Goal: Task Accomplishment & Management: Complete application form

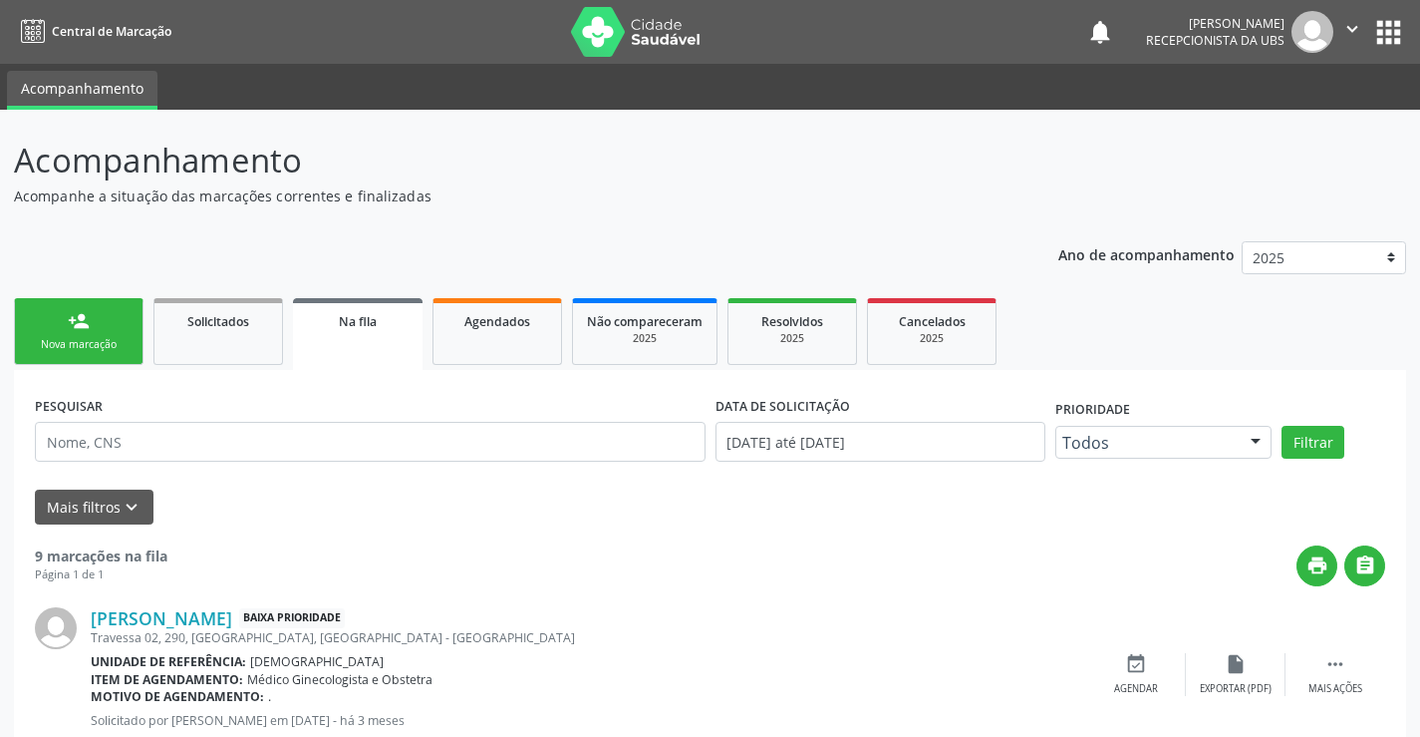
click at [99, 348] on div "Nova marcação" at bounding box center [79, 344] width 100 height 15
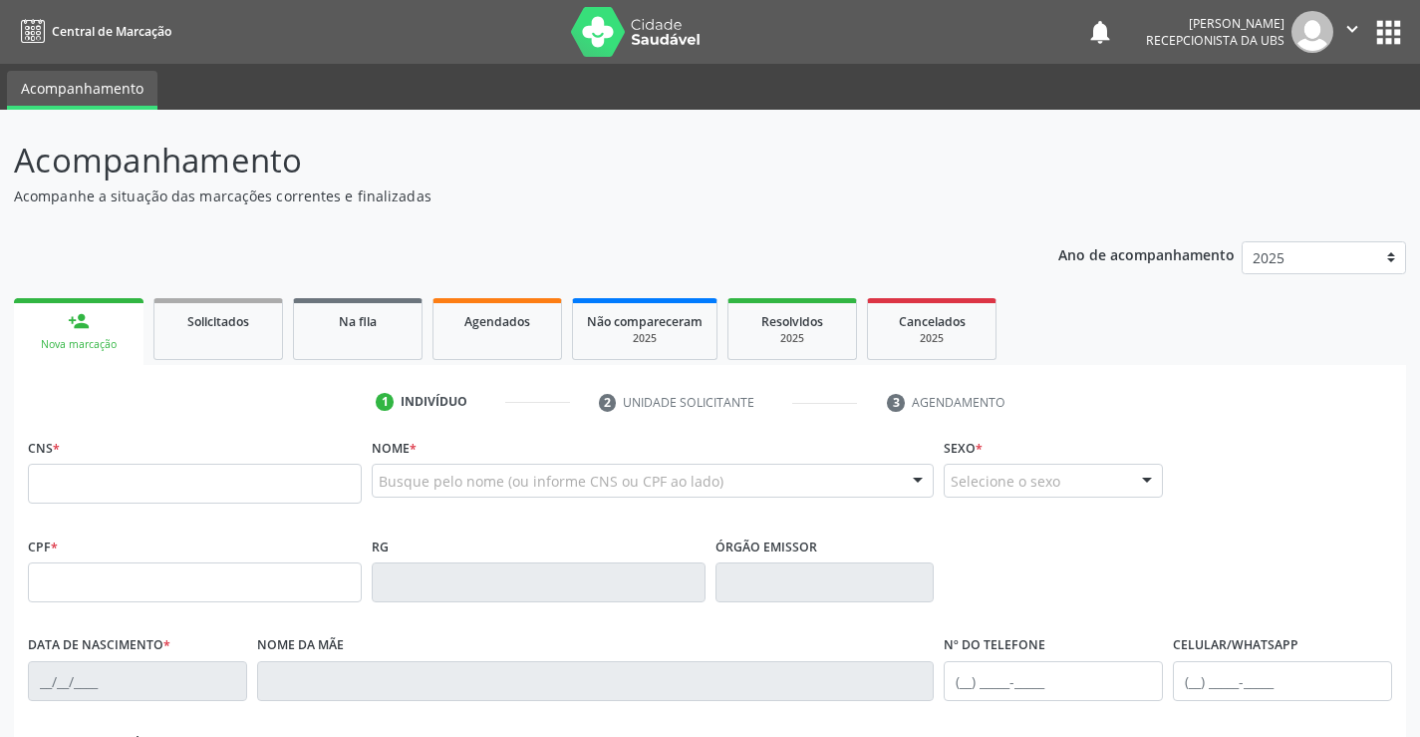
click at [99, 348] on div "Nova marcação" at bounding box center [79, 344] width 102 height 15
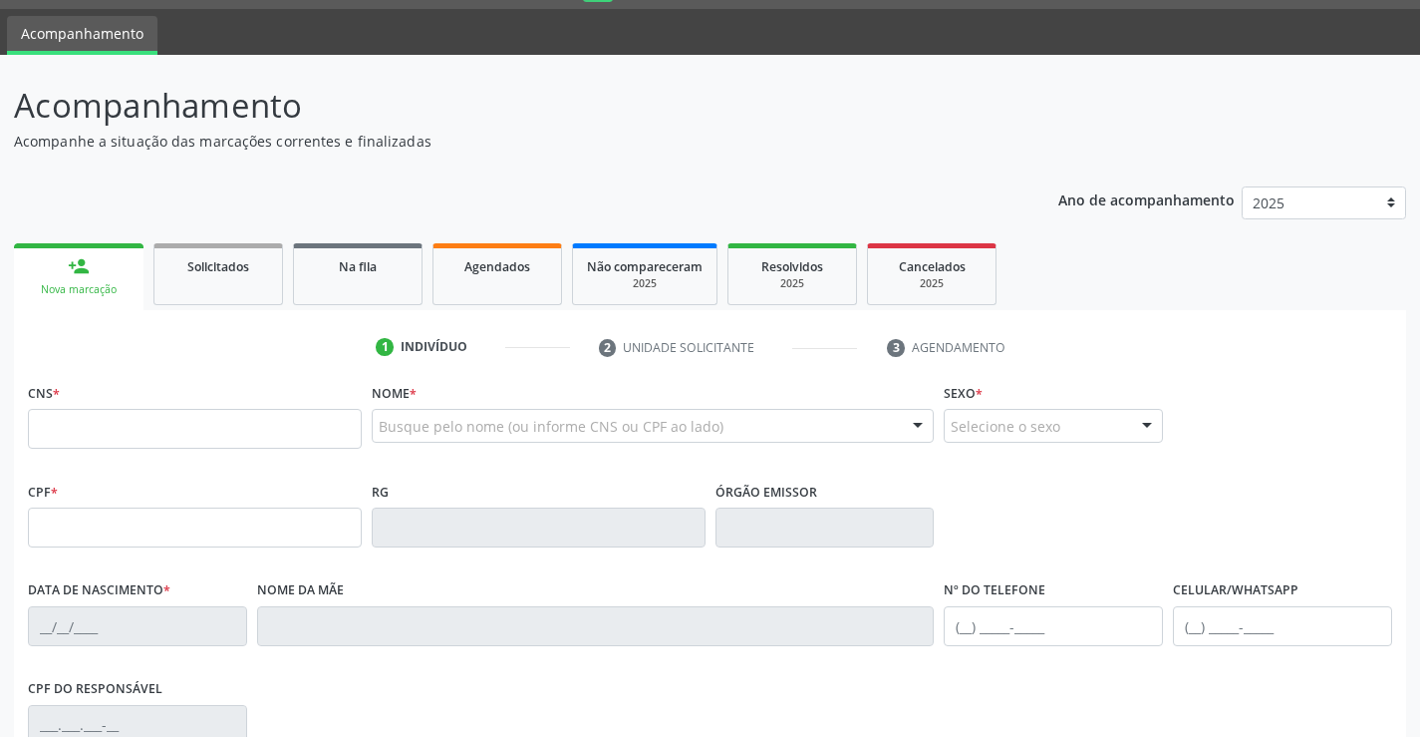
scroll to position [57, 0]
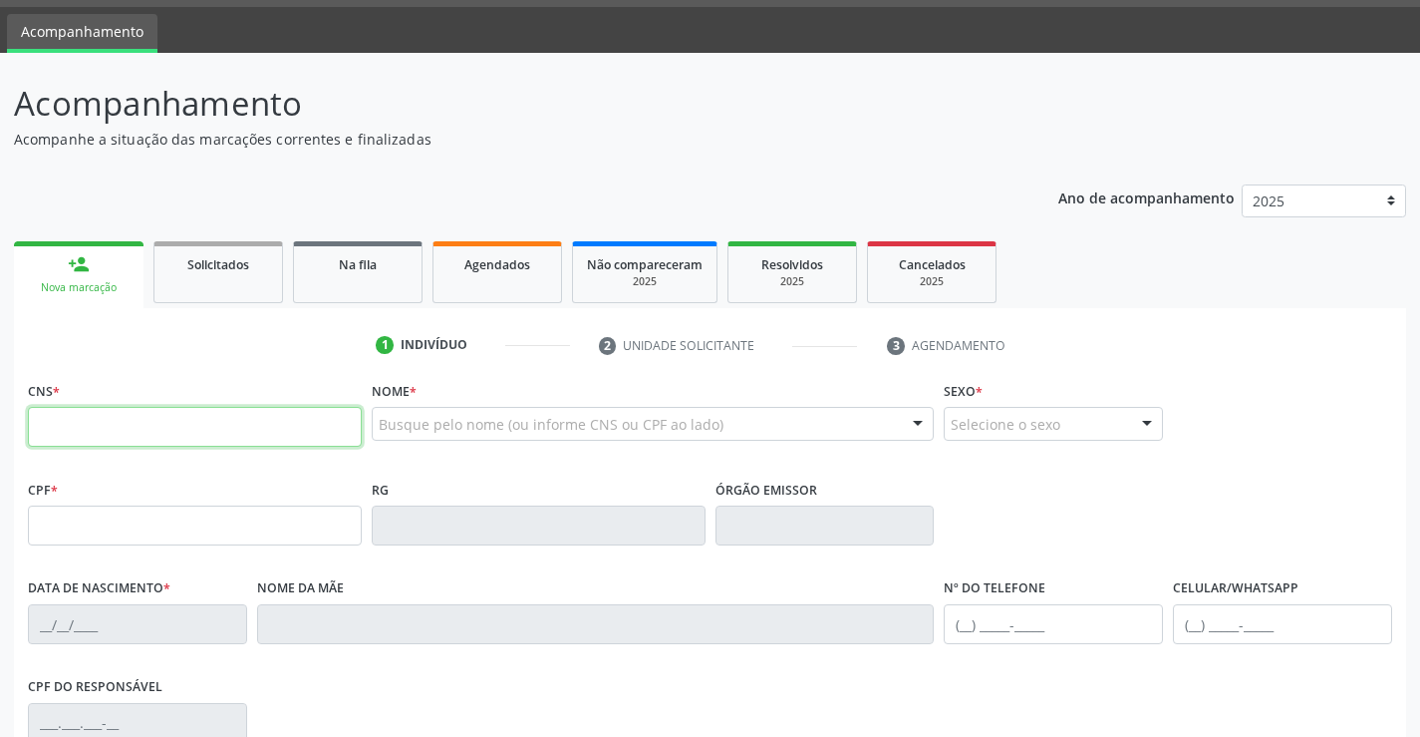
click at [55, 444] on input "text" at bounding box center [195, 427] width 334 height 40
type input "707 1068 2691 7220"
type input "370.345.885-20"
type input "[DATE]"
type input "[PERSON_NAME]"
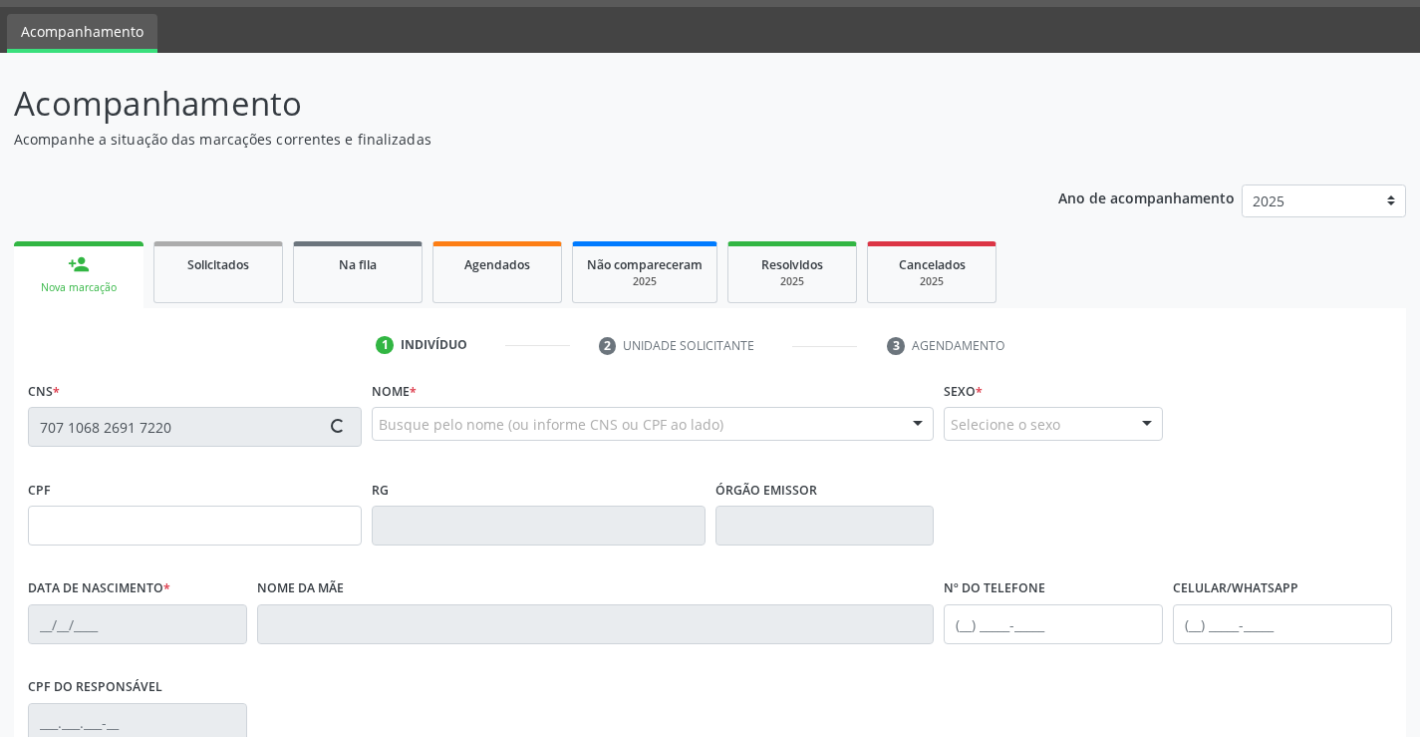
type input "[PHONE_NUMBER]"
type input "1204"
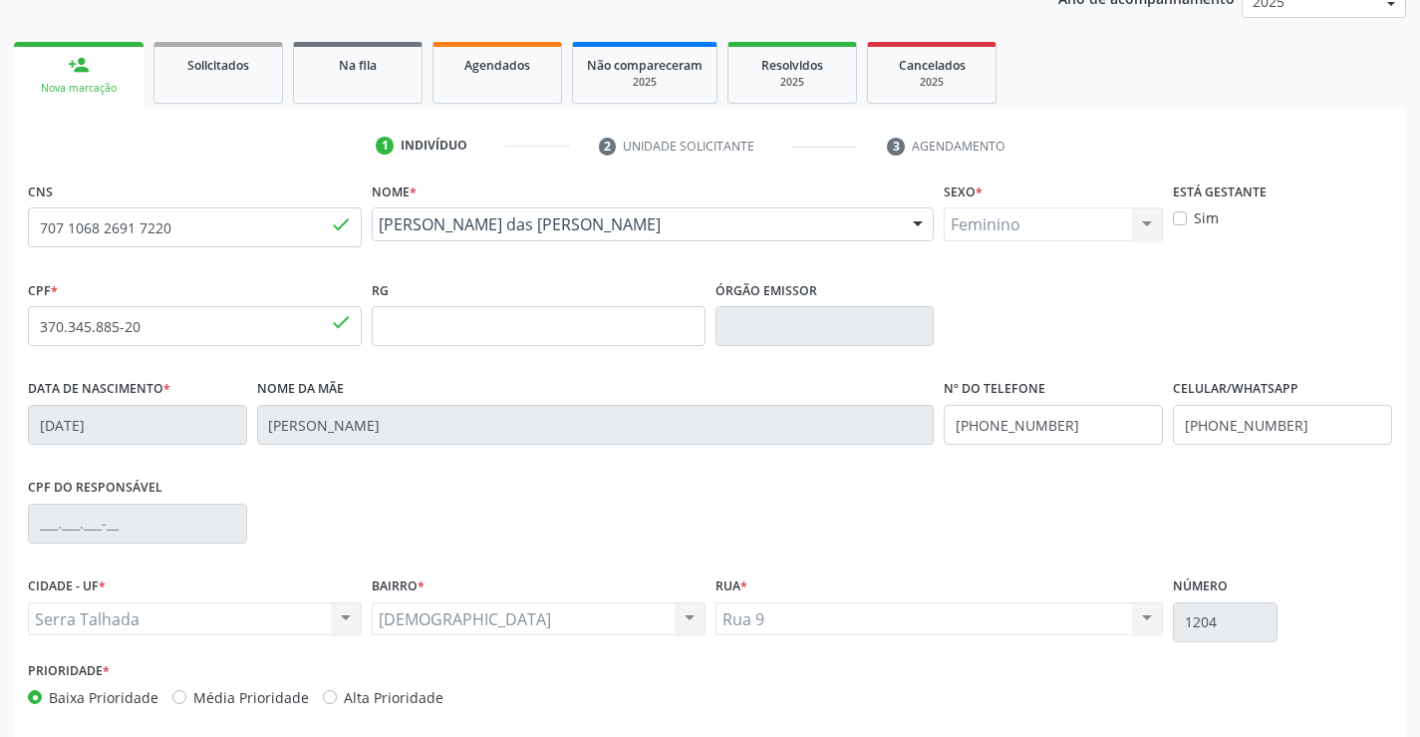
scroll to position [344, 0]
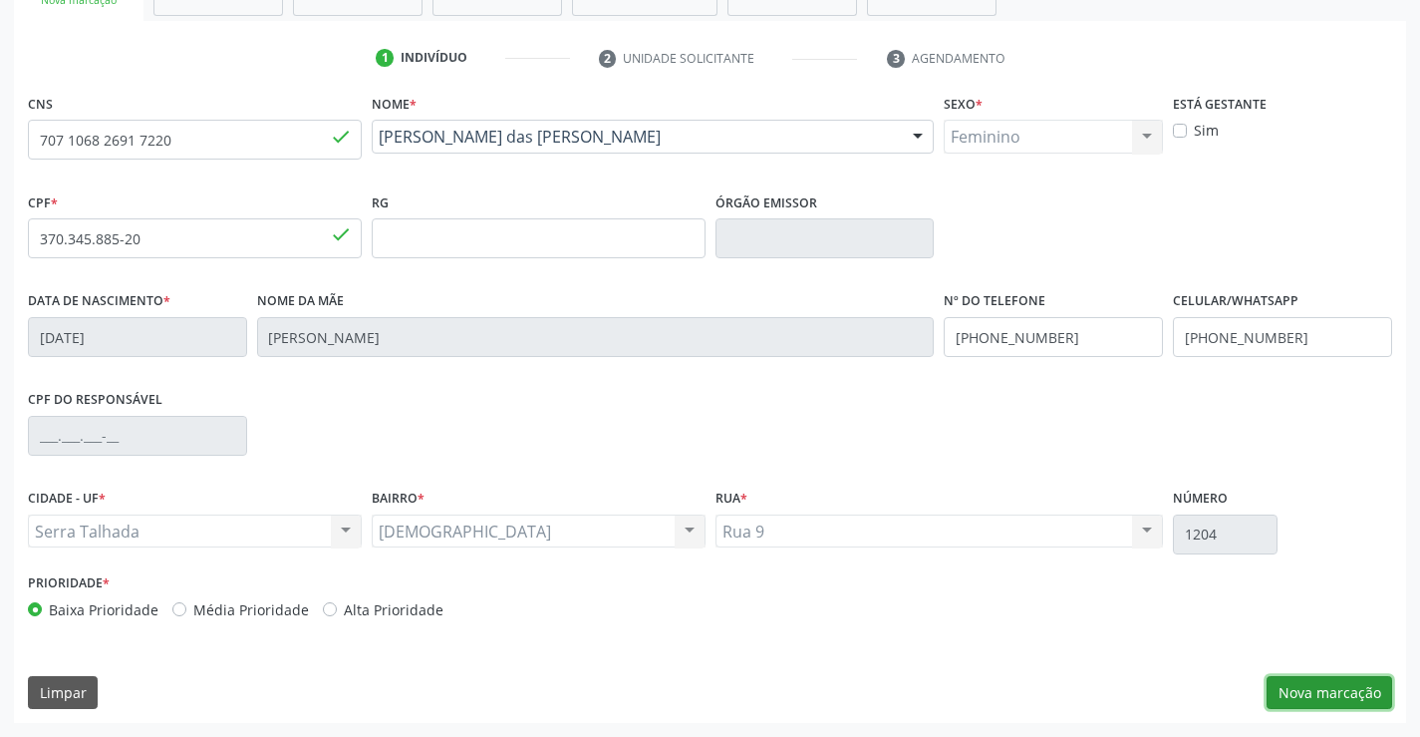
click at [1344, 683] on button "Nova marcação" at bounding box center [1330, 693] width 126 height 34
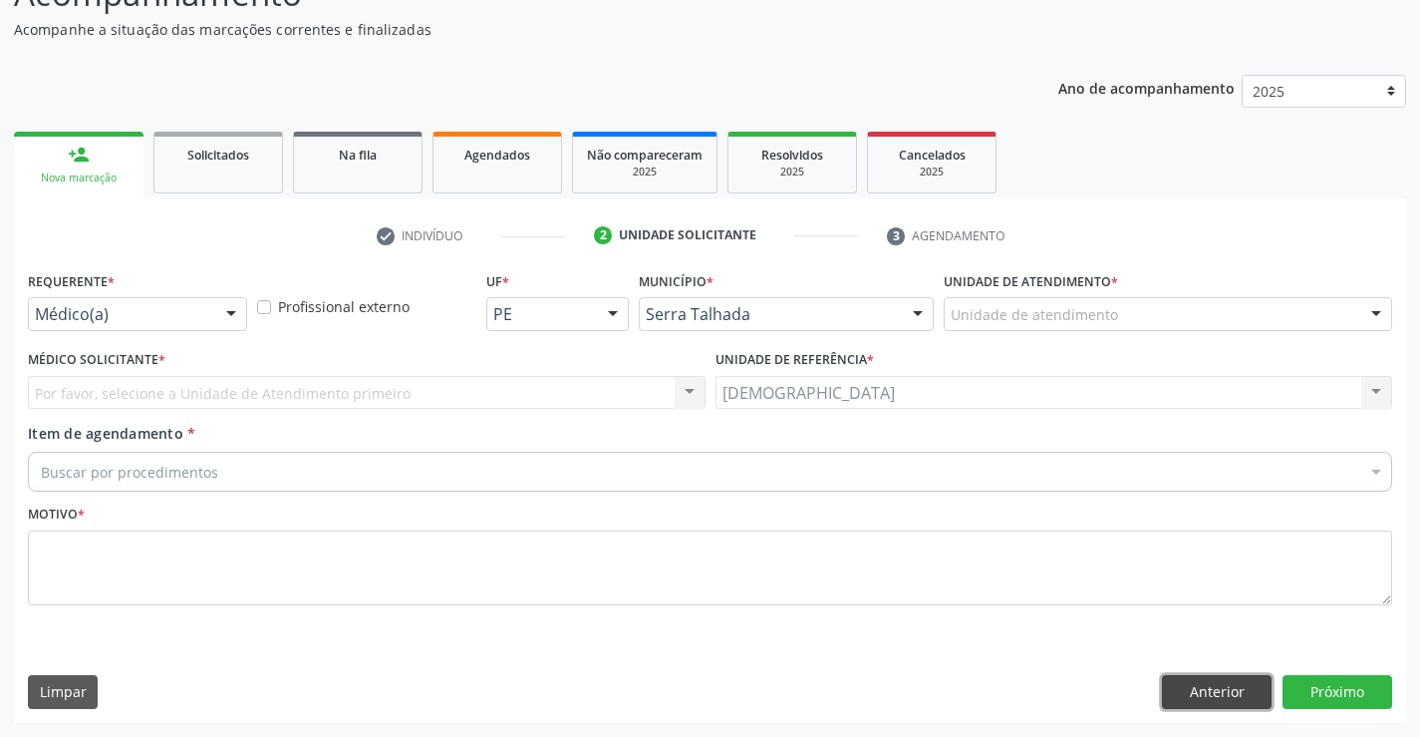
click at [1237, 688] on button "Anterior" at bounding box center [1217, 692] width 110 height 34
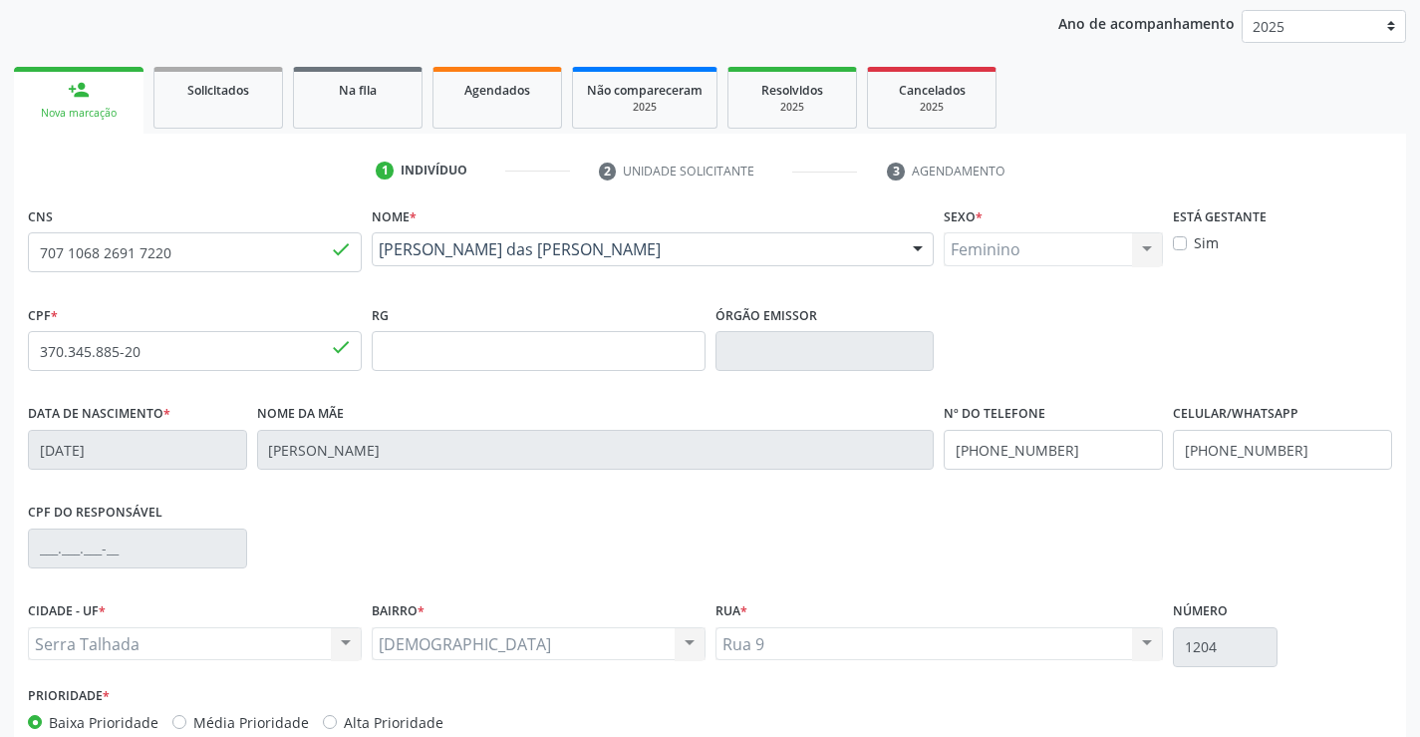
scroll to position [344, 0]
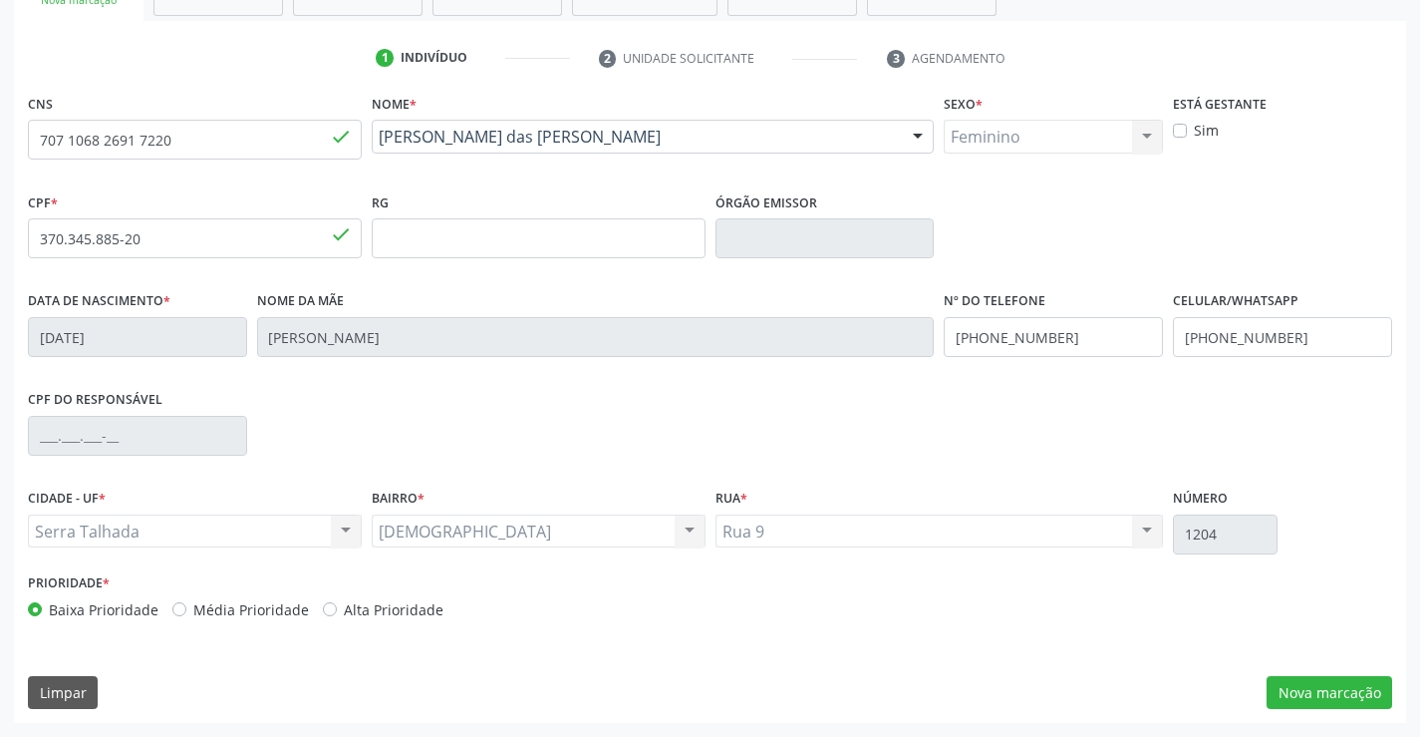
click at [841, 533] on div "[GEOGRAPHIC_DATA] resultado encontrado para: " " Não há nenhuma opção para ser …" at bounding box center [940, 531] width 449 height 34
click at [732, 424] on div "CPF do responsável" at bounding box center [710, 434] width 1375 height 99
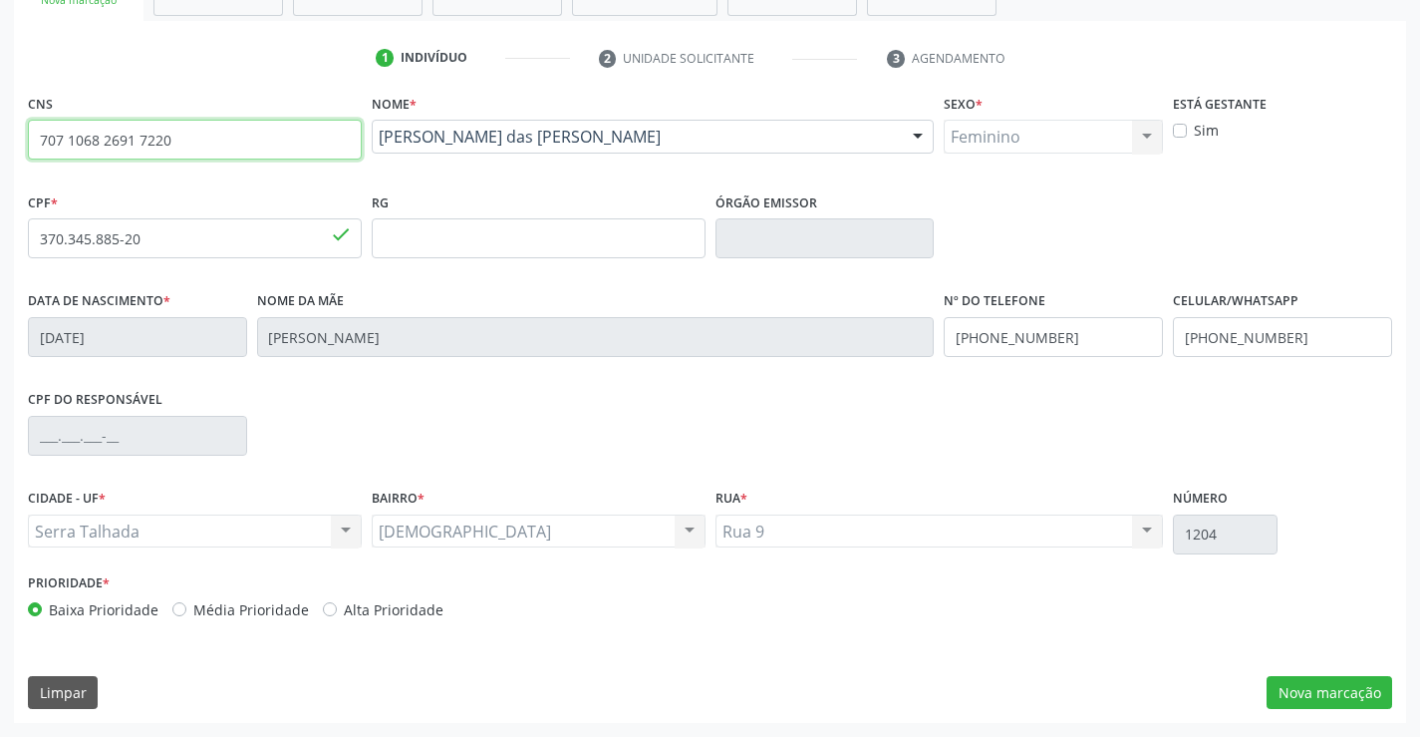
click at [290, 142] on input "707 1068 2691 7220" at bounding box center [195, 140] width 334 height 40
type input "7"
click at [220, 46] on ul "1 Indivíduo 2 Unidade solicitante 3 Agendamento" at bounding box center [710, 58] width 1392 height 33
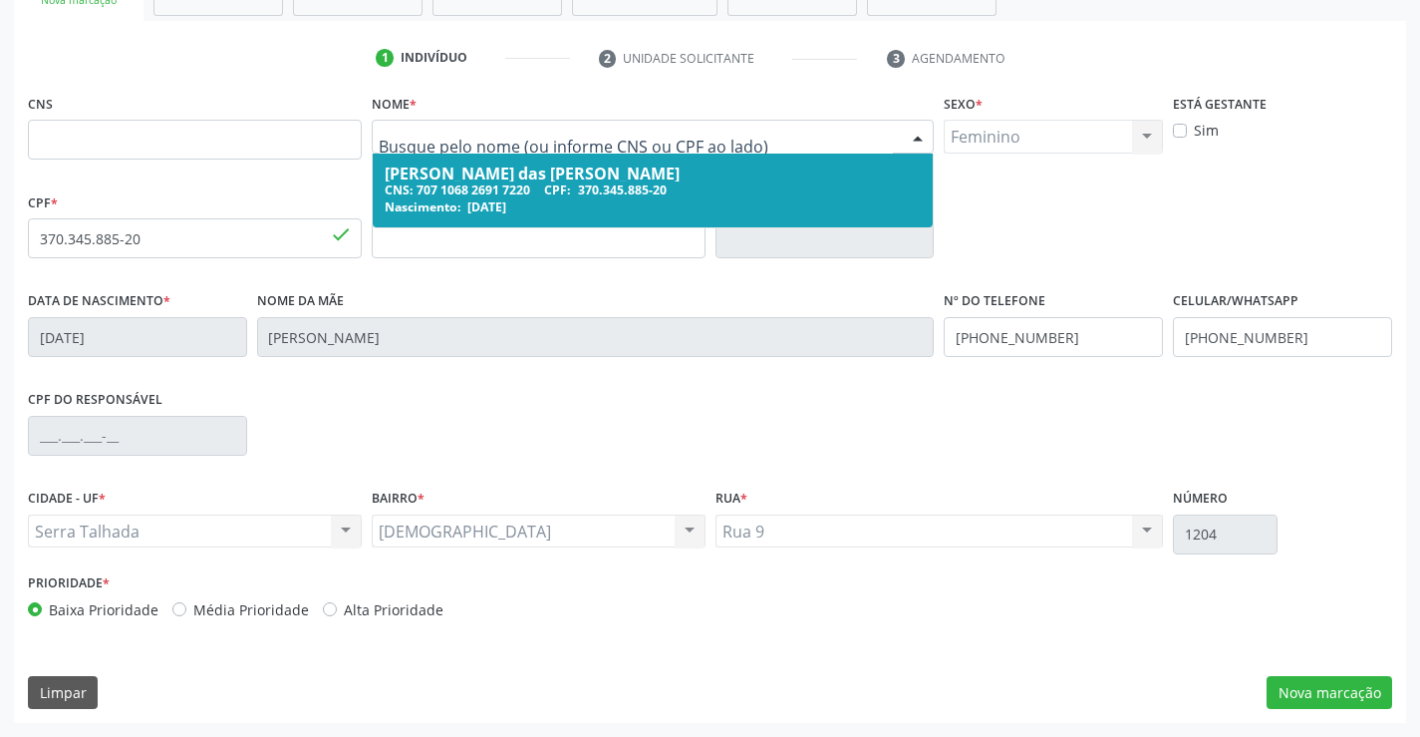
click at [604, 94] on div "Nome * [PERSON_NAME] CNS: 707 1068 2691 7220 CPF: 370.345.885-20 Nascimento: [D…" at bounding box center [653, 128] width 563 height 78
click at [601, 132] on input "text" at bounding box center [636, 147] width 515 height 40
click at [286, 101] on div "CNS" at bounding box center [195, 124] width 334 height 71
click at [544, 140] on input "text" at bounding box center [636, 147] width 515 height 40
click at [71, 61] on ul "1 Indivíduo 2 Unidade solicitante 3 Agendamento" at bounding box center [710, 58] width 1392 height 33
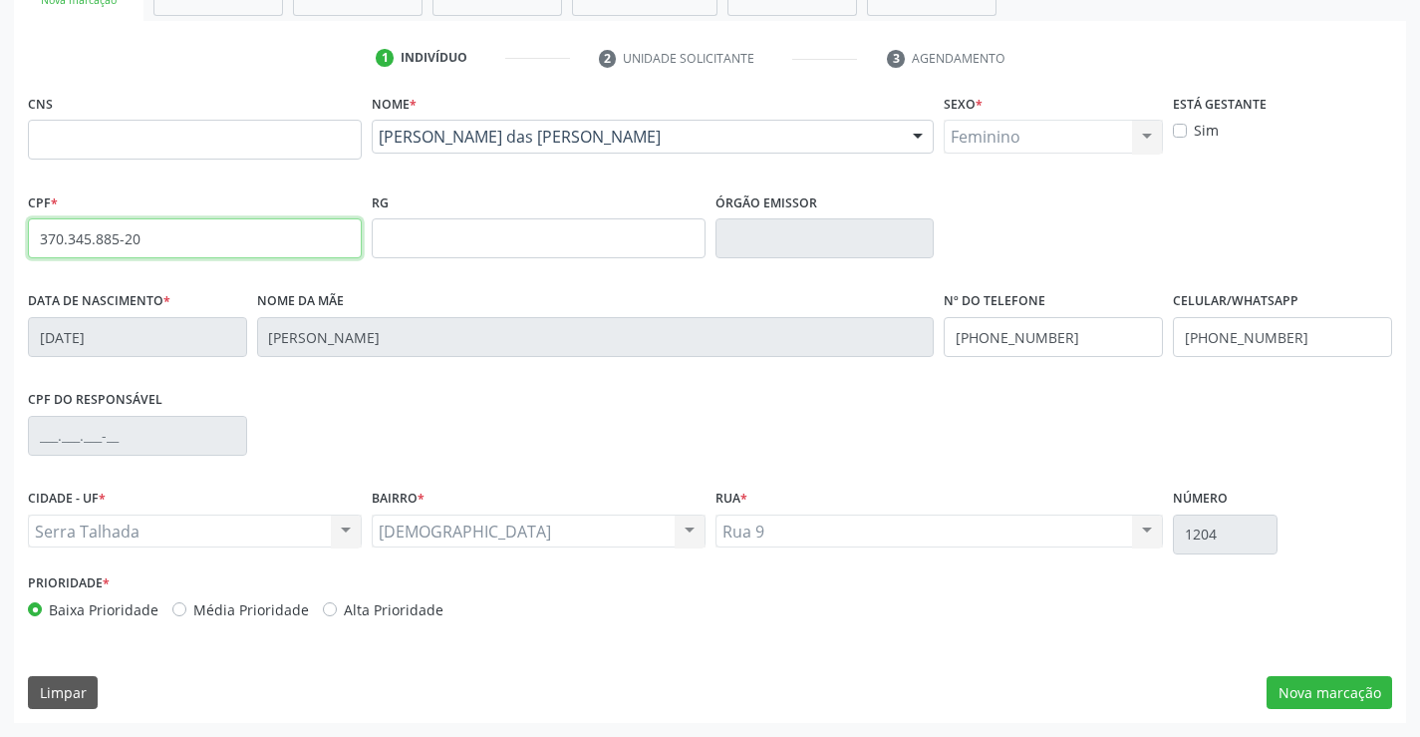
click at [193, 233] on input "370.345.885-20" at bounding box center [195, 238] width 334 height 40
type input "3"
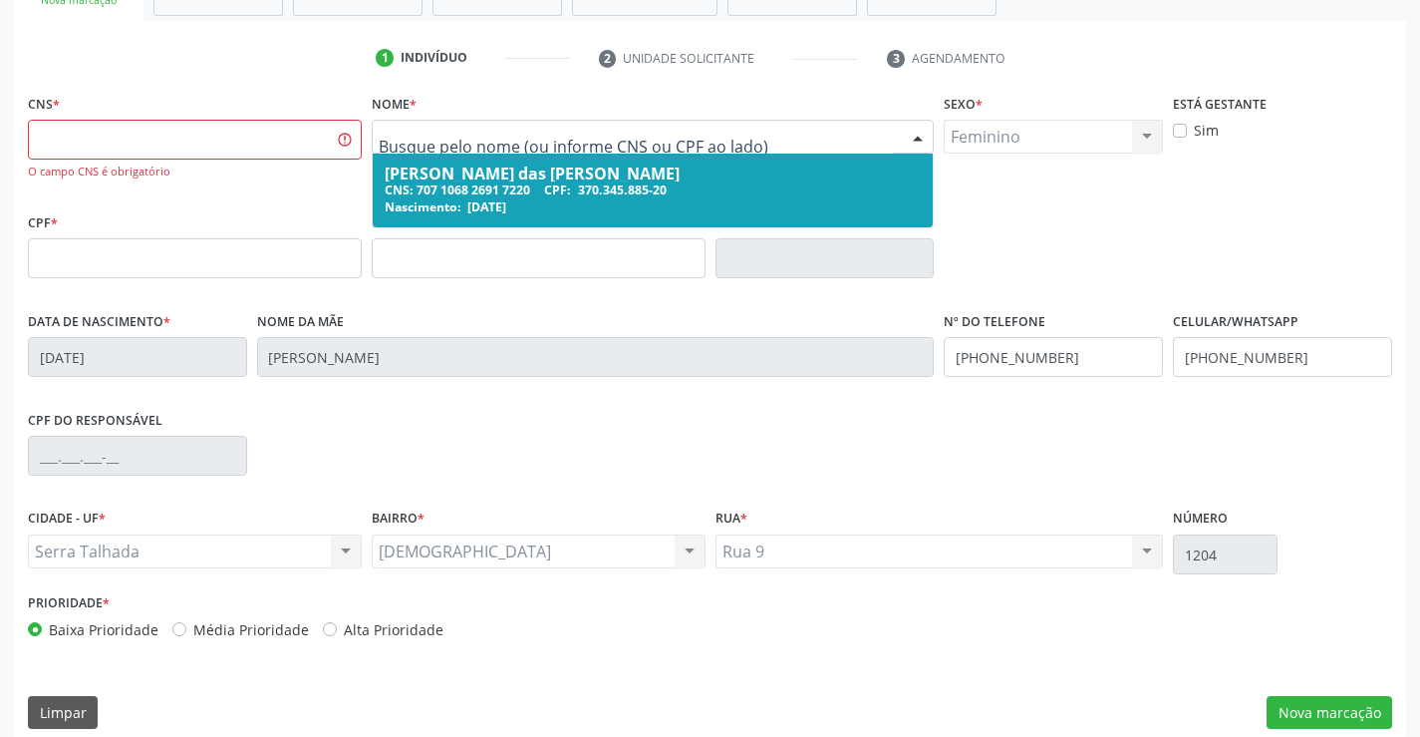
click at [580, 131] on input "text" at bounding box center [636, 147] width 515 height 40
click at [202, 60] on ul "1 Indivíduo 2 Unidade solicitante 3 Agendamento" at bounding box center [710, 58] width 1392 height 33
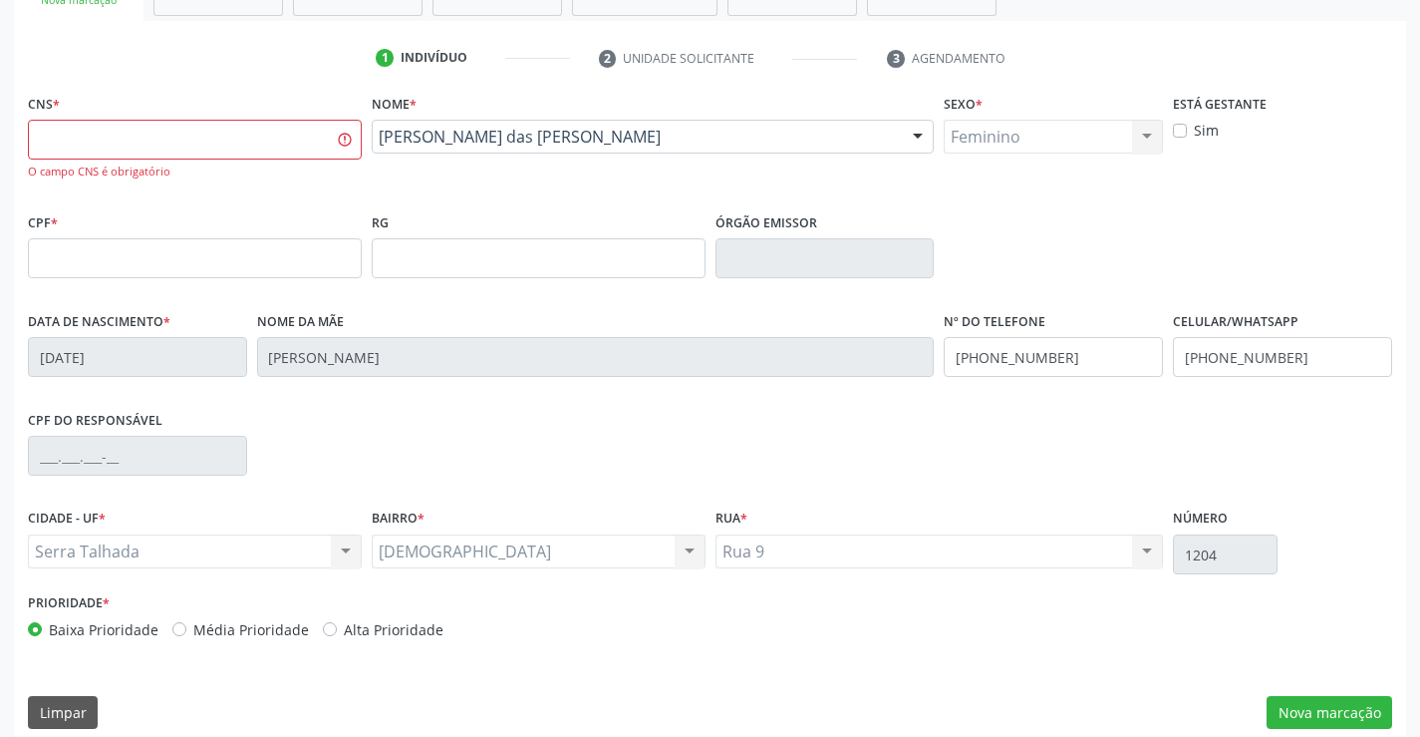
scroll to position [364, 0]
